Goal: Information Seeking & Learning: Learn about a topic

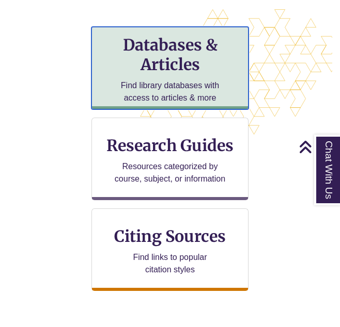
click at [143, 65] on h3 "Databases & Articles" at bounding box center [169, 54] width 139 height 39
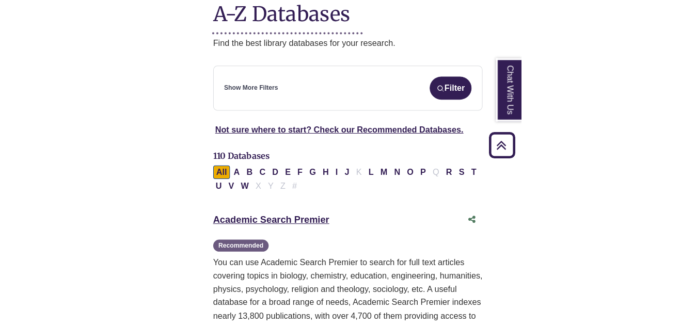
scroll to position [187, 0]
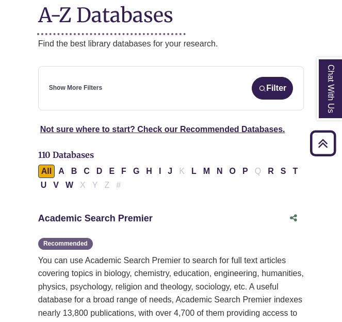
click at [90, 213] on link "Academic Search Premier This link opens in a new window" at bounding box center [95, 218] width 115 height 10
click at [85, 213] on link "Academic Search Premier This link opens in a new window" at bounding box center [95, 218] width 115 height 10
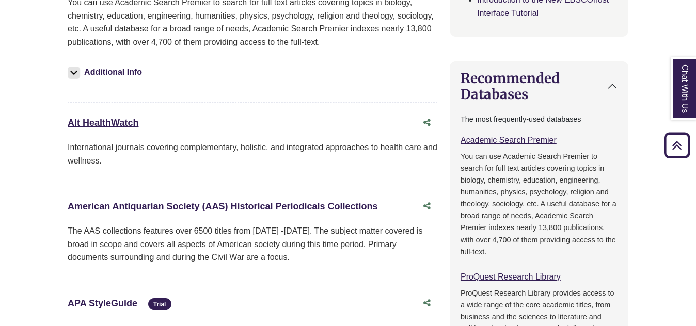
scroll to position [451, 0]
click at [93, 122] on link "Alt HealthWatch This link opens in a new window" at bounding box center [103, 122] width 71 height 10
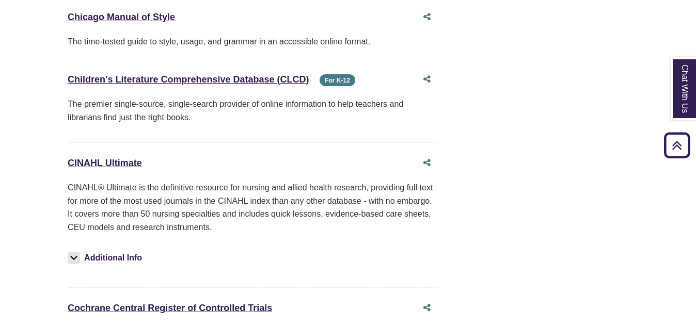
scroll to position [1789, 0]
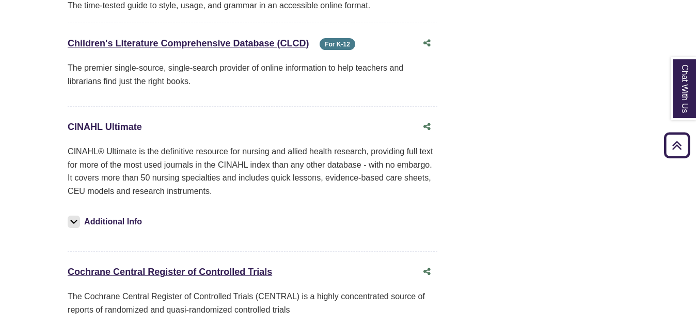
click at [104, 122] on link "CINAHL Ultimate This link opens in a new window" at bounding box center [105, 127] width 74 height 10
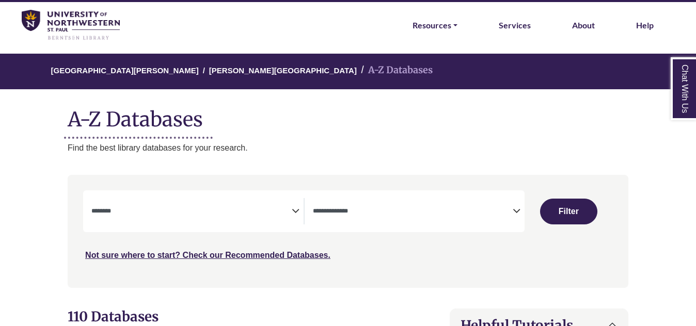
scroll to position [36, 0]
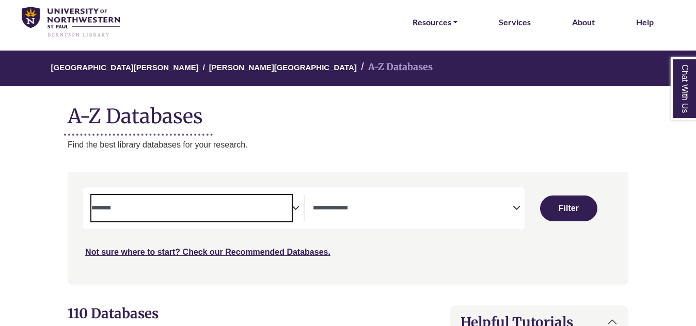
click at [218, 216] on span "Search filters" at bounding box center [191, 208] width 200 height 26
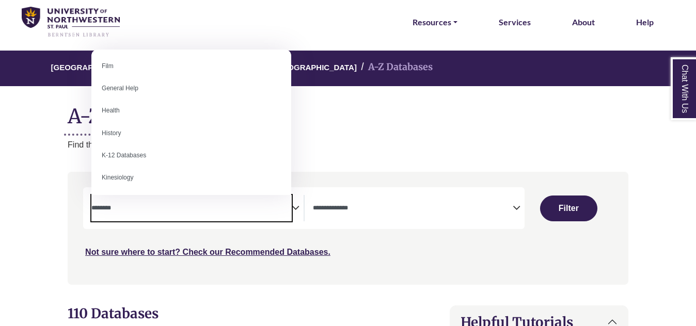
scroll to position [427, 0]
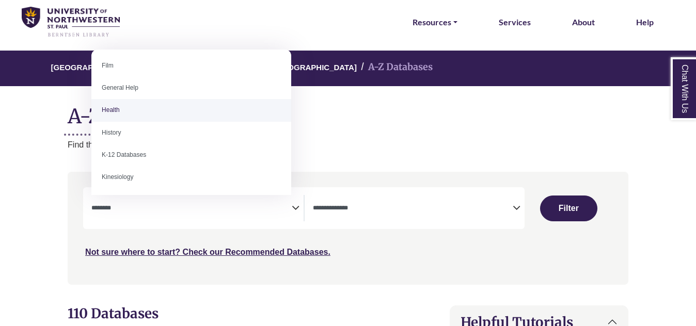
select select "*****"
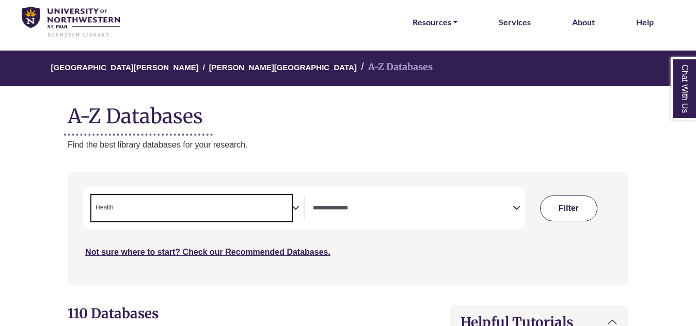
click at [342, 208] on button "Filter" at bounding box center [568, 209] width 57 height 26
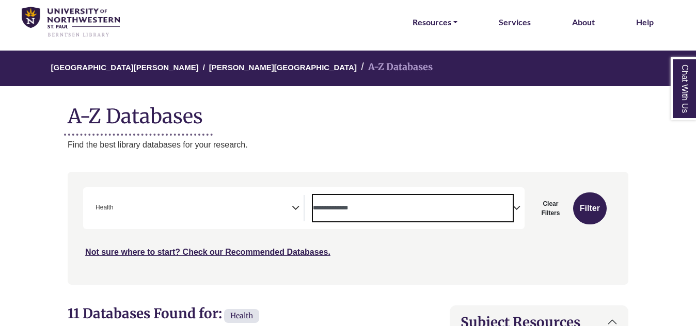
click at [331, 206] on textarea "Search" at bounding box center [413, 209] width 200 height 8
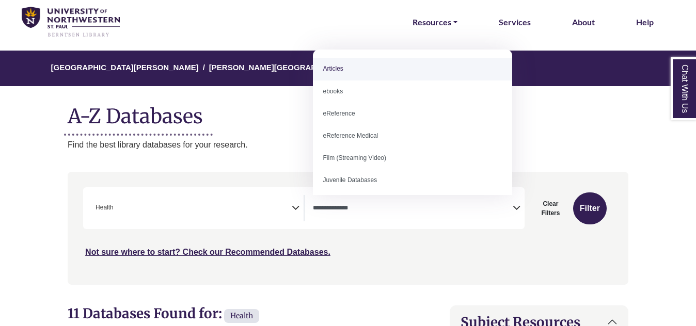
select select "*****"
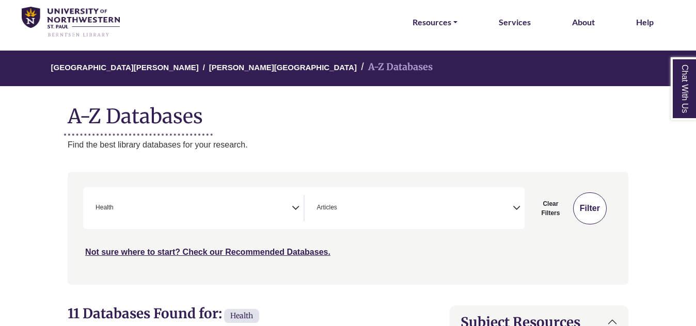
click at [342, 207] on button "Filter" at bounding box center [590, 209] width 34 height 32
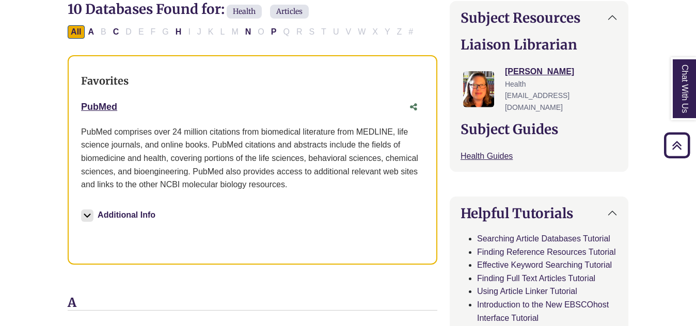
scroll to position [353, 0]
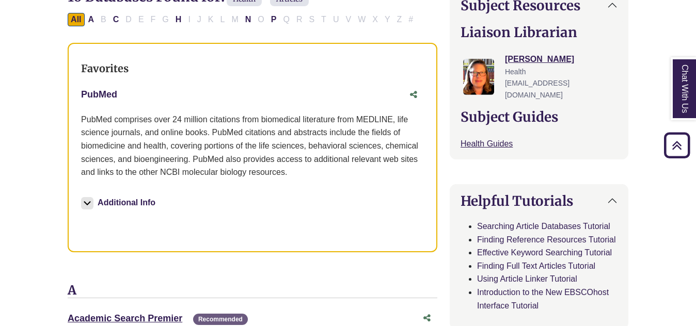
click at [91, 93] on link "PubMed This link opens in a new window" at bounding box center [99, 94] width 36 height 10
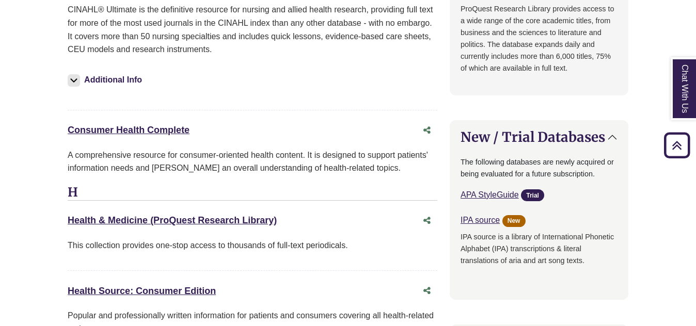
scroll to position [931, 0]
click at [110, 215] on link "Health & Medicine (ProQuest Research Library) This link opens in a new window" at bounding box center [172, 220] width 209 height 10
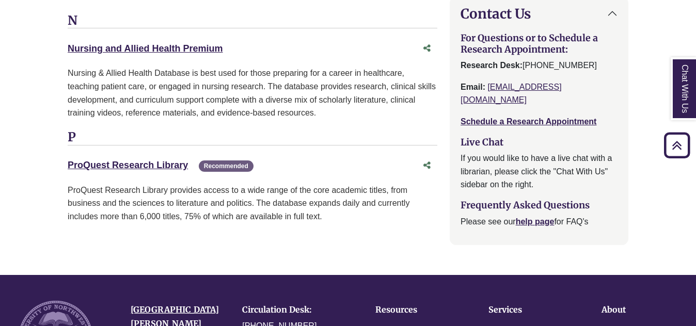
scroll to position [1347, 0]
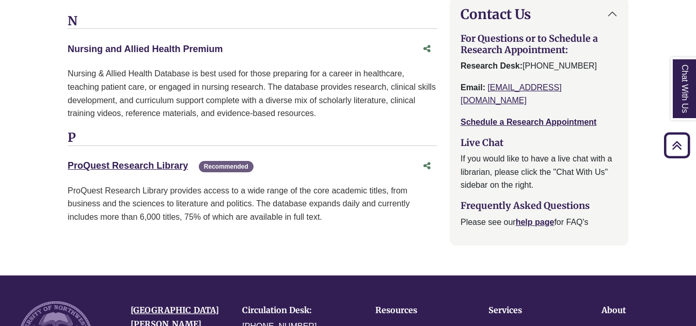
click at [142, 53] on link "Nursing and Allied Health Premium This link opens in a new window" at bounding box center [145, 49] width 155 height 10
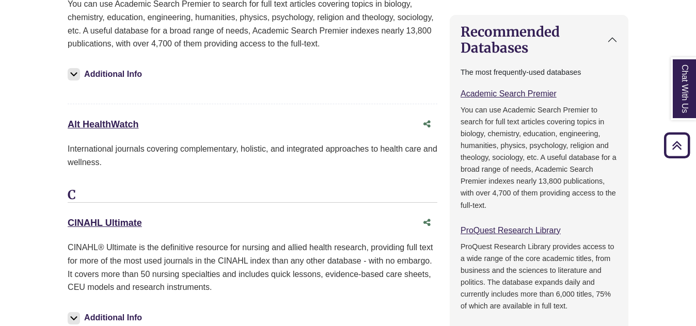
select select "Database Types Filter"
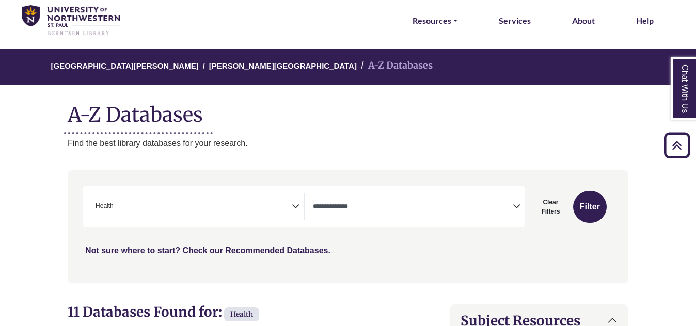
scroll to position [36, 0]
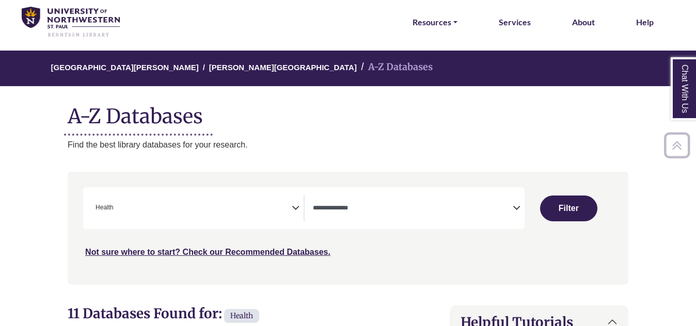
select select "Database Subject Filter"
select select "Database Types Filter"
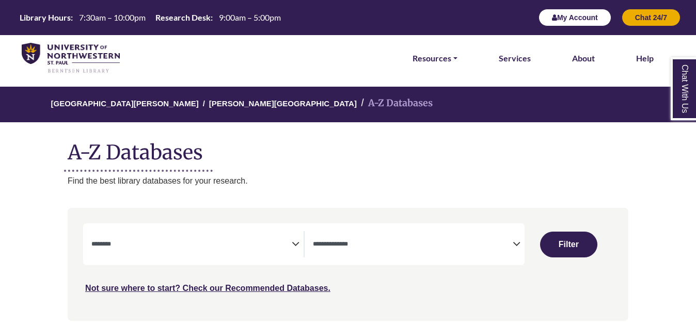
click at [342, 17] on icon "button" at bounding box center [554, 17] width 5 height 7
